Goal: Complete application form

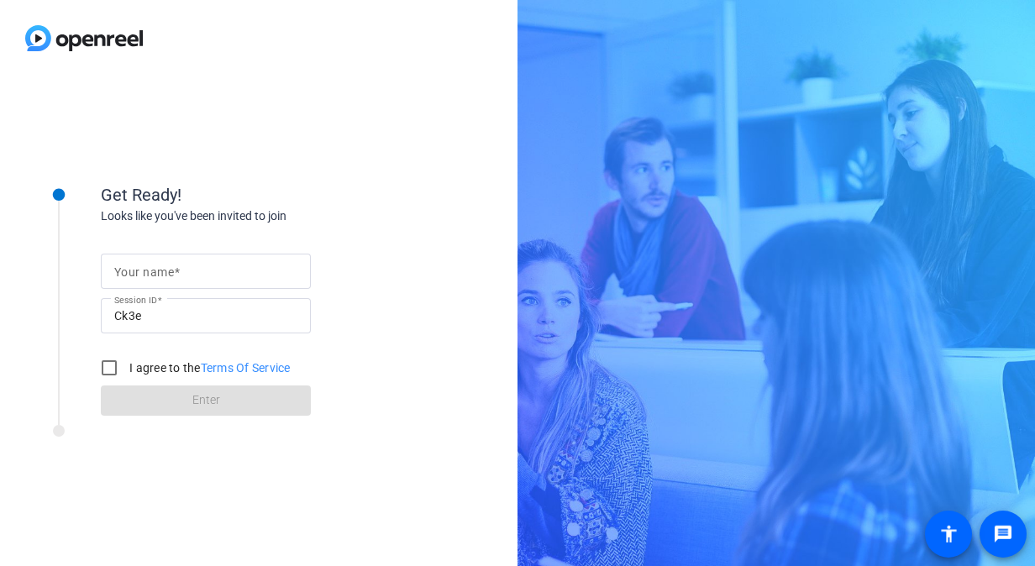
click at [444, 145] on div "Get Ready! Looks like you've been invited to join Your name Session ID Ck3e I a…" at bounding box center [259, 321] width 518 height 490
click at [178, 266] on span at bounding box center [177, 272] width 6 height 13
click at [178, 265] on input "Your name" at bounding box center [205, 271] width 183 height 20
type input "[PERSON_NAME]"
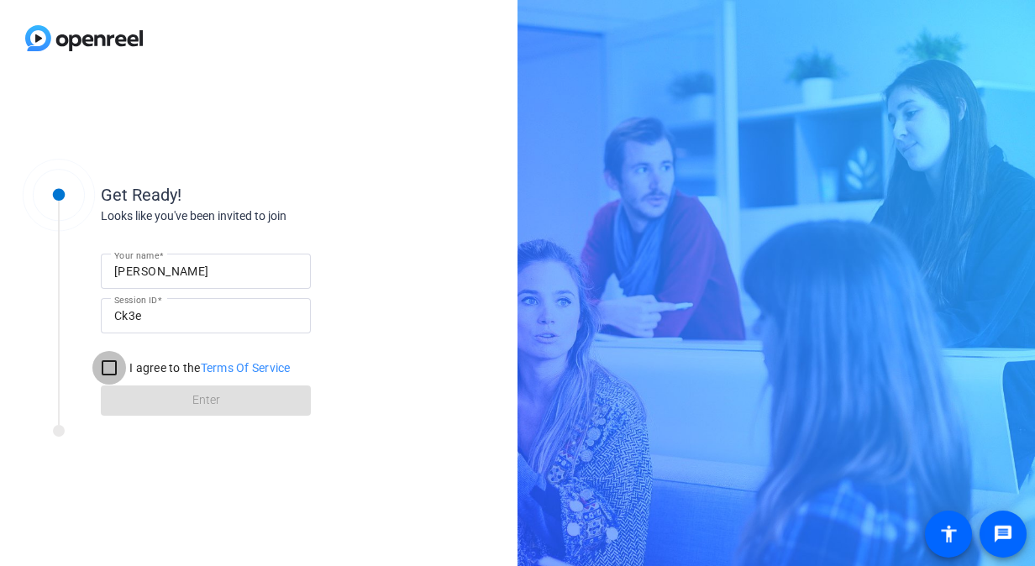
click at [109, 366] on input "I agree to the Terms Of Service" at bounding box center [109, 368] width 34 height 34
checkbox input "true"
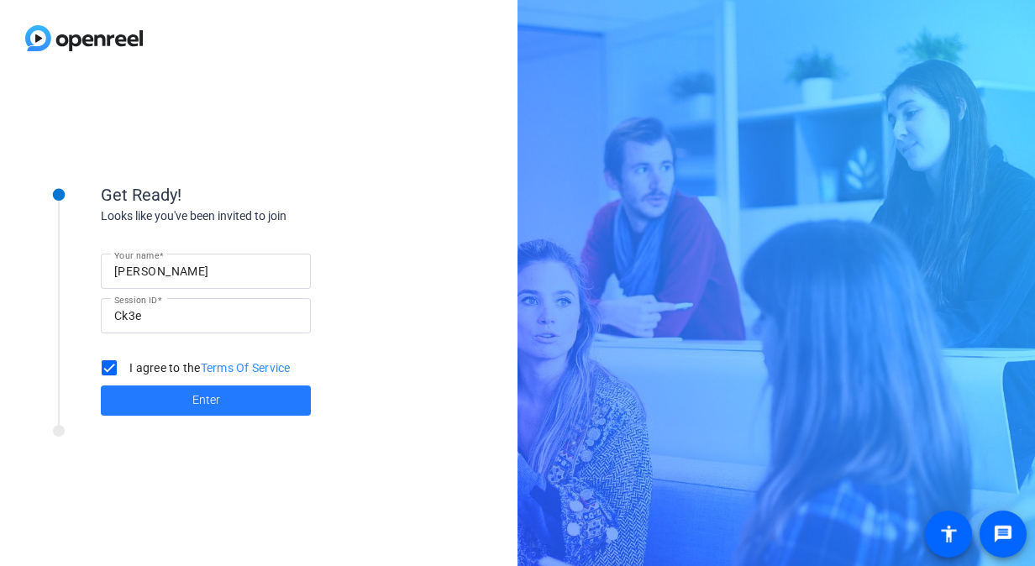
click at [123, 388] on span at bounding box center [206, 401] width 210 height 40
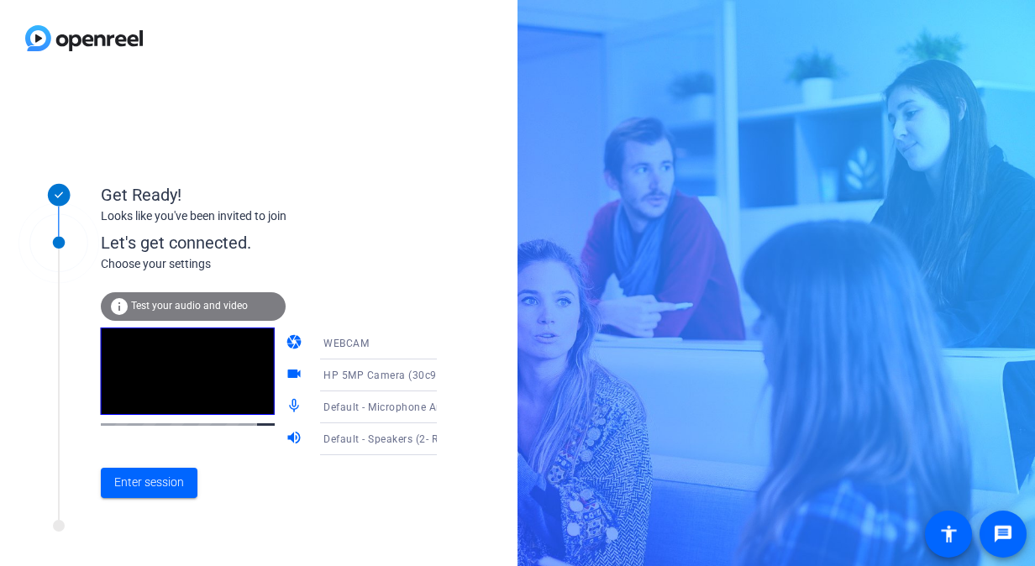
click at [174, 178] on div "Get Ready! Looks like you've been invited to join" at bounding box center [269, 190] width 336 height 75
click at [124, 471] on span at bounding box center [149, 483] width 97 height 40
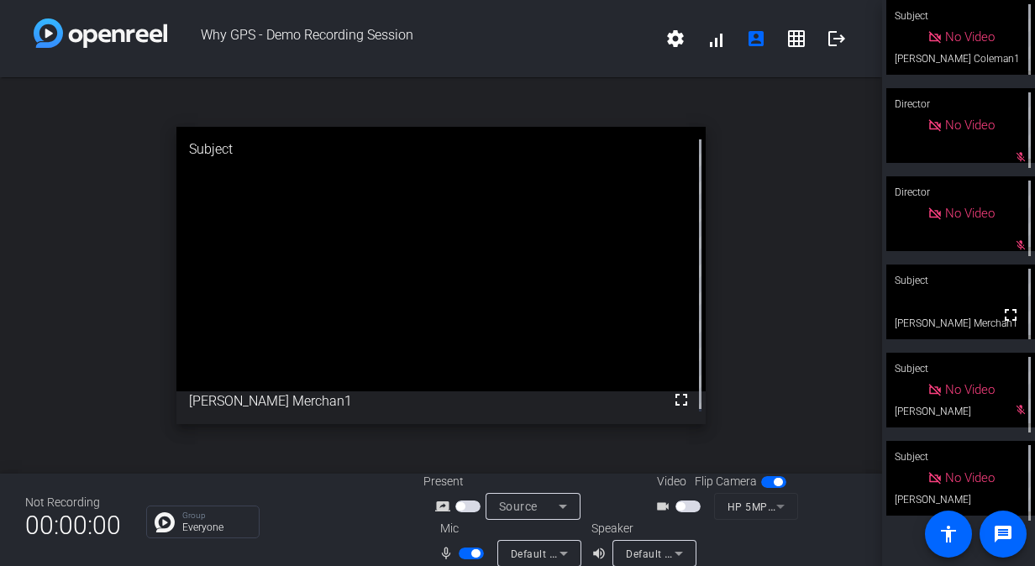
click at [467, 555] on span "button" at bounding box center [471, 554] width 25 height 12
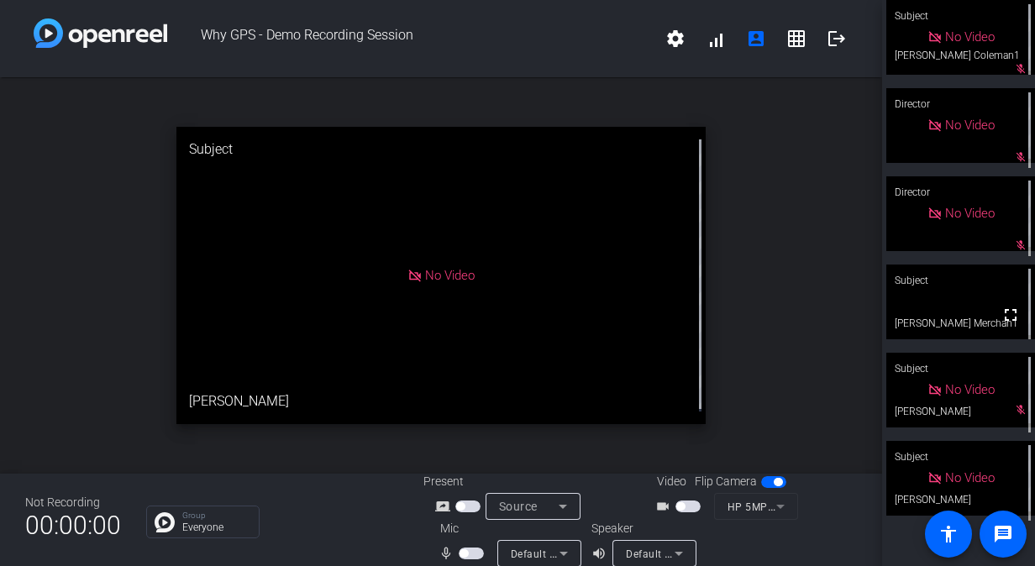
click at [471, 554] on span "button" at bounding box center [471, 554] width 25 height 12
click at [471, 554] on span "button" at bounding box center [475, 554] width 8 height 8
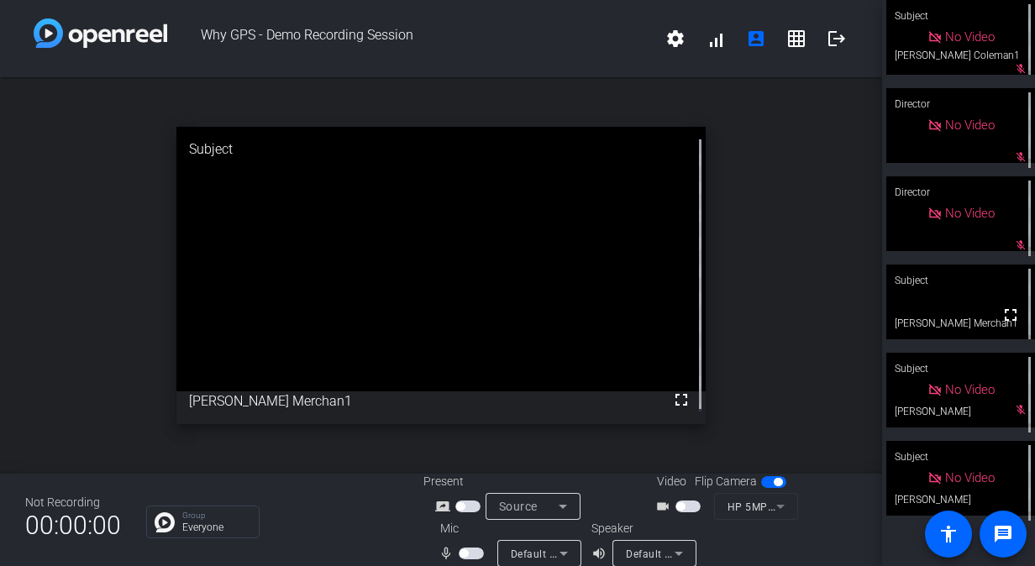
click at [471, 554] on span "button" at bounding box center [471, 554] width 25 height 12
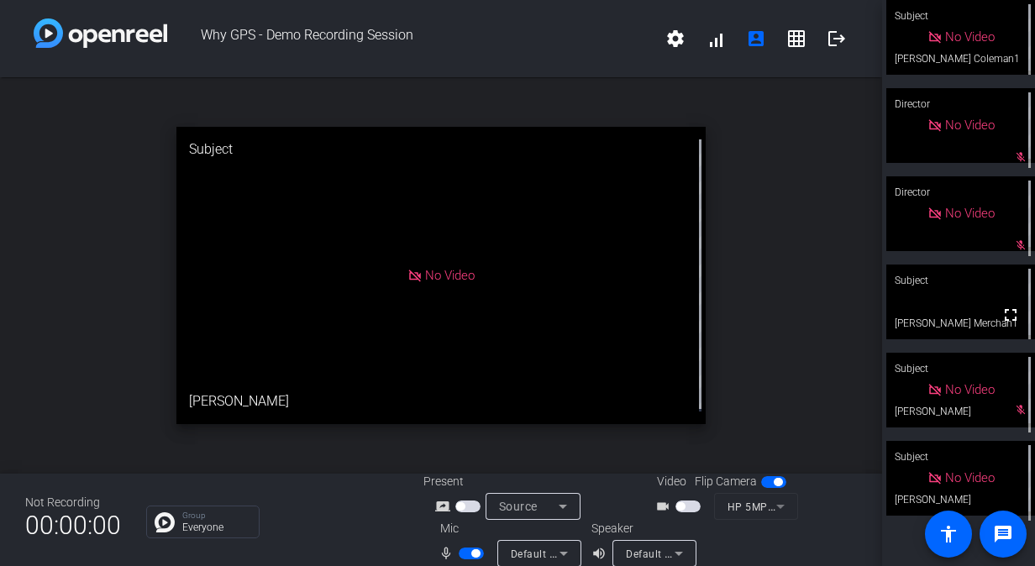
click at [471, 554] on span "button" at bounding box center [475, 554] width 8 height 8
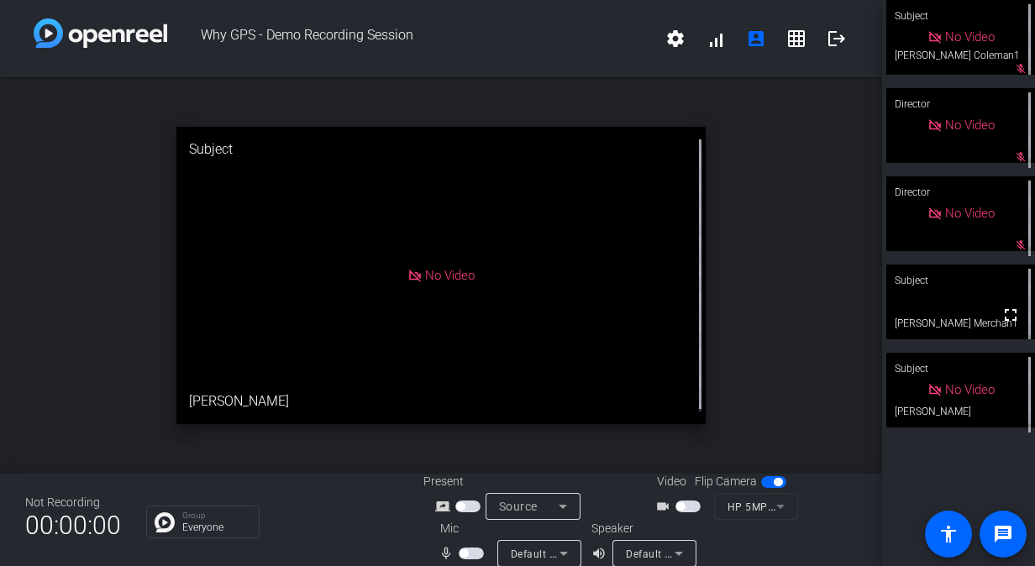
click at [464, 548] on span "button" at bounding box center [471, 554] width 25 height 12
click at [468, 551] on span "button" at bounding box center [471, 554] width 25 height 12
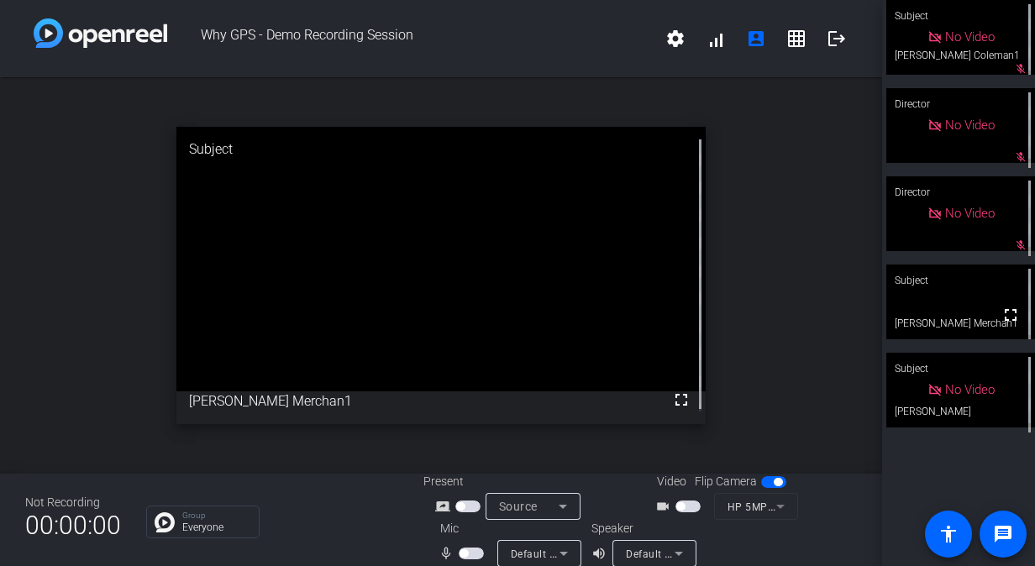
click at [468, 551] on span "button" at bounding box center [471, 554] width 25 height 12
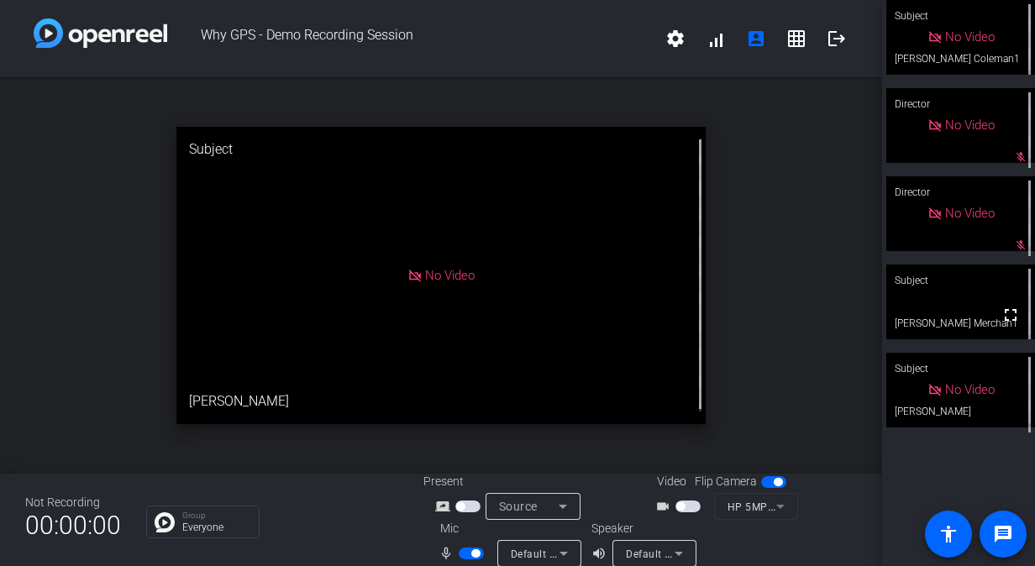
click at [468, 551] on span "button" at bounding box center [471, 554] width 25 height 12
click at [471, 553] on span "button" at bounding box center [471, 554] width 25 height 12
click at [471, 553] on span "button" at bounding box center [475, 554] width 8 height 8
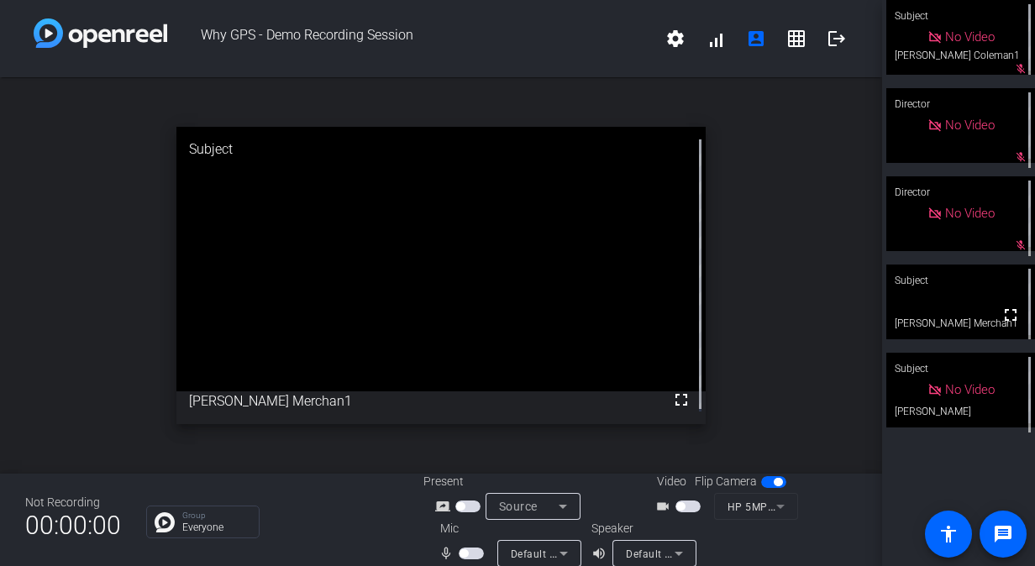
click at [471, 553] on span "button" at bounding box center [471, 554] width 25 height 12
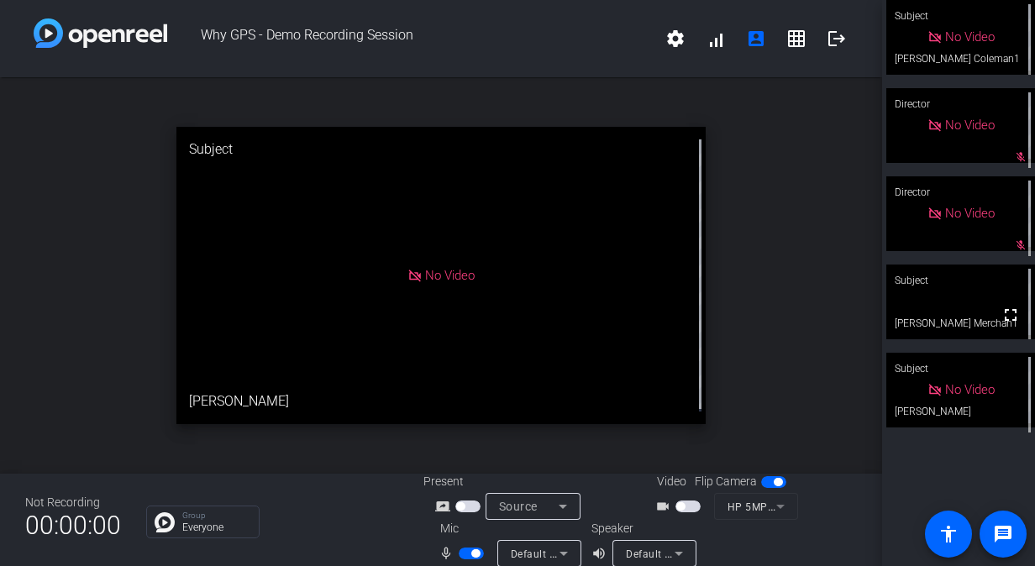
click at [471, 553] on span "button" at bounding box center [475, 554] width 8 height 8
click at [471, 553] on span "button" at bounding box center [471, 554] width 25 height 12
click at [469, 554] on span "button" at bounding box center [471, 554] width 25 height 12
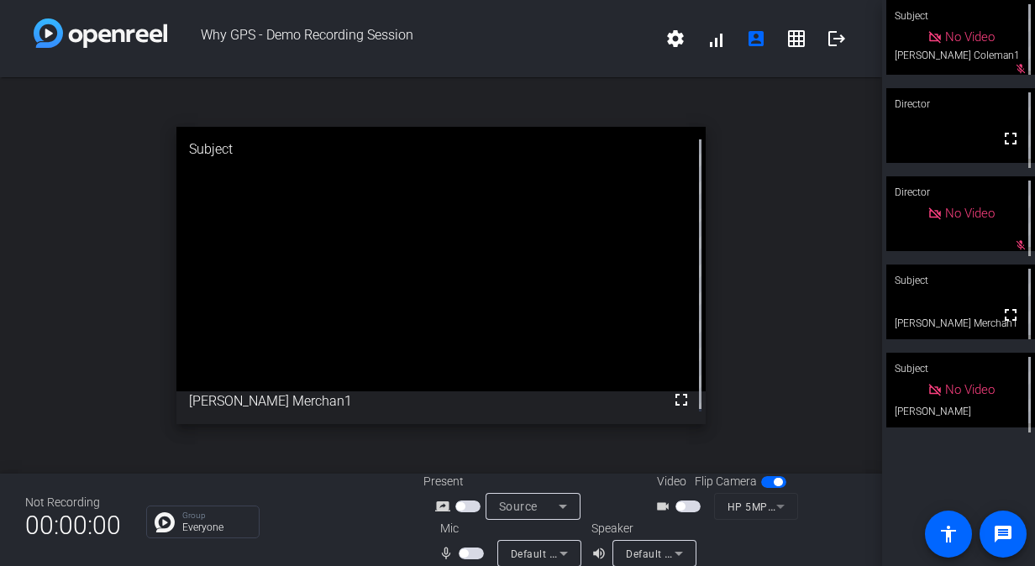
click at [464, 552] on span "button" at bounding box center [464, 554] width 8 height 8
click at [471, 555] on span "button" at bounding box center [475, 554] width 8 height 8
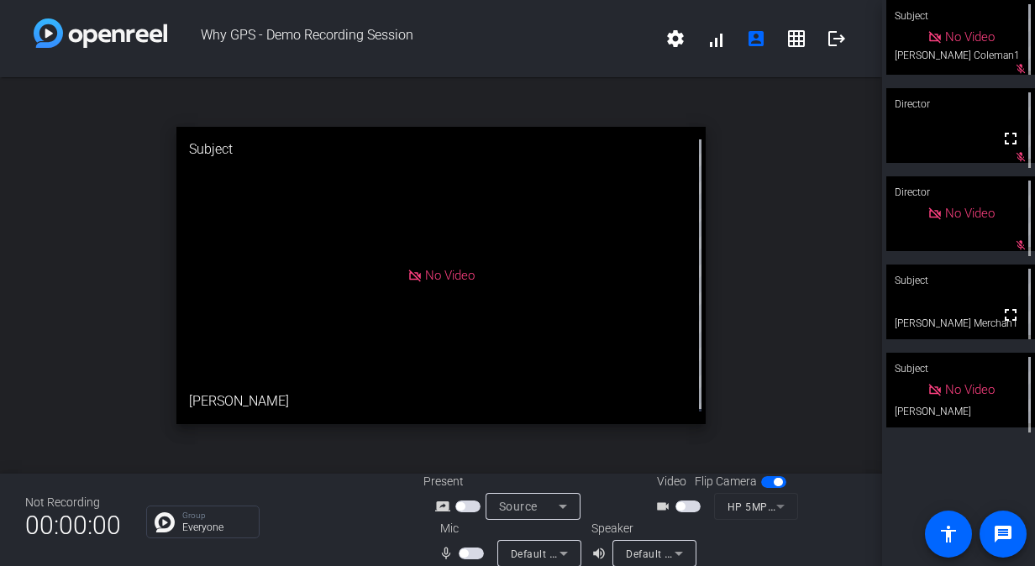
click at [471, 555] on span "button" at bounding box center [471, 554] width 25 height 12
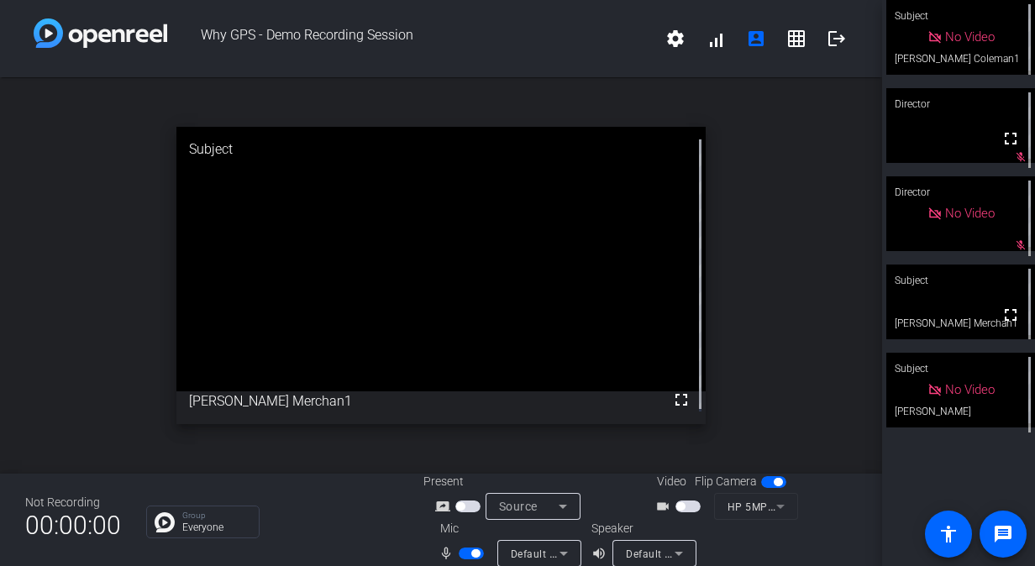
click at [471, 555] on span "button" at bounding box center [475, 554] width 8 height 8
click at [473, 551] on span "button" at bounding box center [471, 554] width 25 height 12
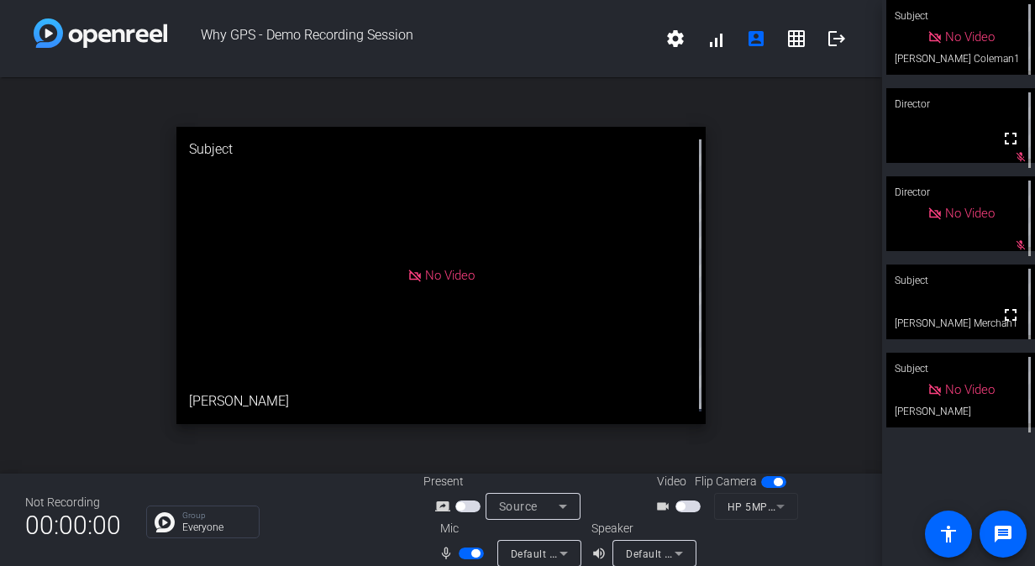
click at [471, 555] on span "button" at bounding box center [475, 554] width 8 height 8
click at [469, 555] on span "button" at bounding box center [471, 554] width 25 height 12
click at [469, 554] on span "button" at bounding box center [471, 554] width 25 height 12
click at [464, 550] on span "button" at bounding box center [471, 554] width 25 height 12
